Goal: Information Seeking & Learning: Learn about a topic

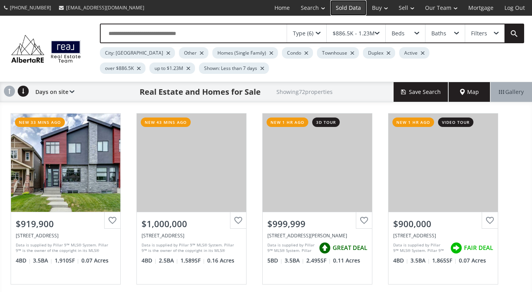
click at [355, 8] on link "Sold Data" at bounding box center [348, 8] width 36 height 16
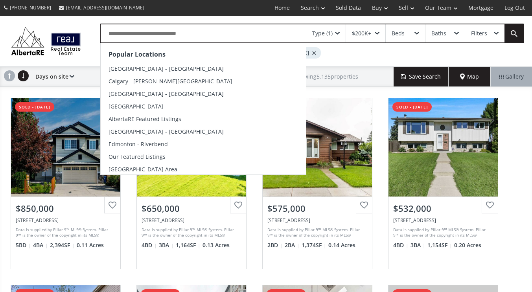
click at [159, 34] on input "text" at bounding box center [203, 33] width 205 height 18
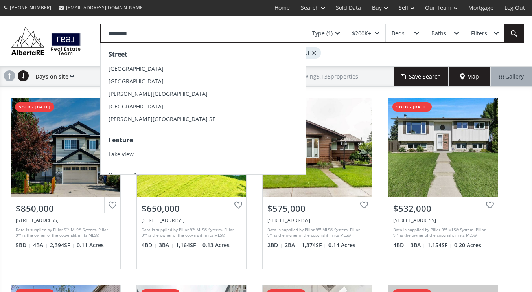
click at [122, 35] on input "*********" at bounding box center [203, 33] width 205 height 18
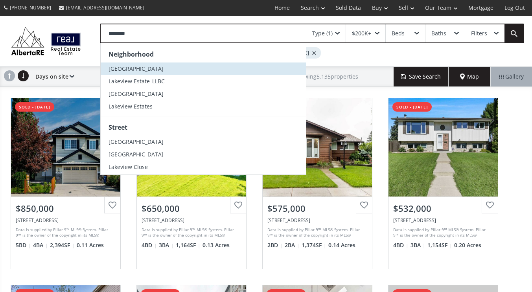
type input "********"
click at [148, 68] on li "[GEOGRAPHIC_DATA]" at bounding box center [203, 69] width 205 height 13
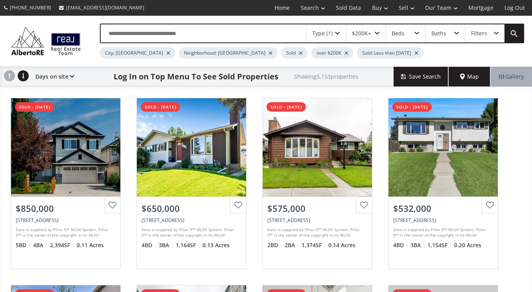
click at [166, 54] on div at bounding box center [168, 53] width 4 height 3
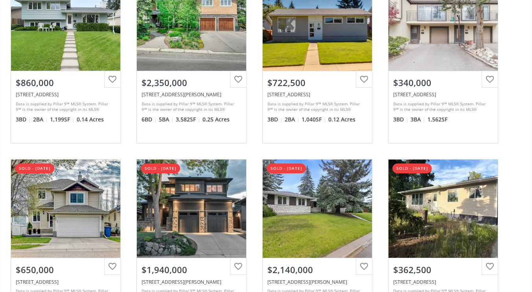
scroll to position [122, 0]
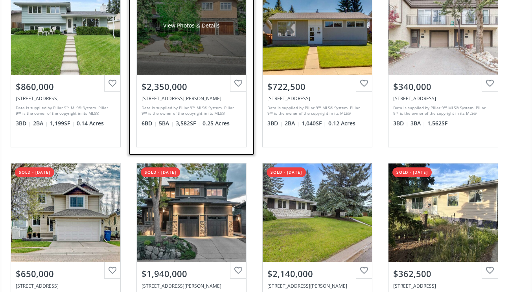
click at [205, 47] on div "View Photos & Details" at bounding box center [191, 25] width 109 height 98
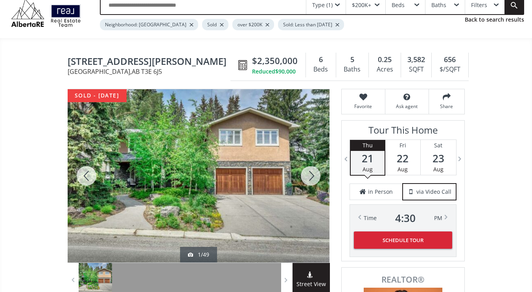
scroll to position [29, 0]
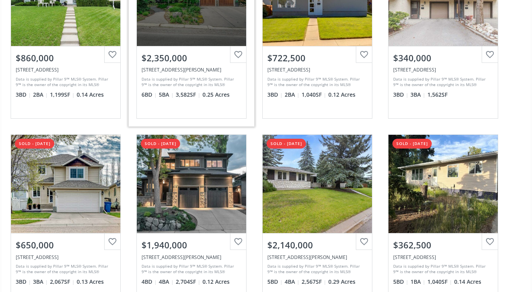
scroll to position [178, 0]
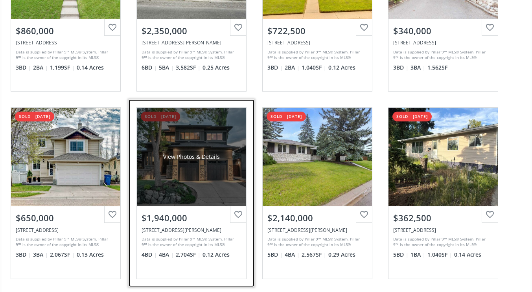
click at [192, 186] on div "View Photos & Details" at bounding box center [191, 157] width 109 height 98
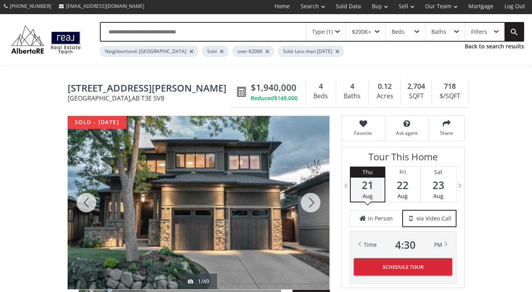
scroll to position [0, 0]
